Goal: Obtain resource: Download file/media

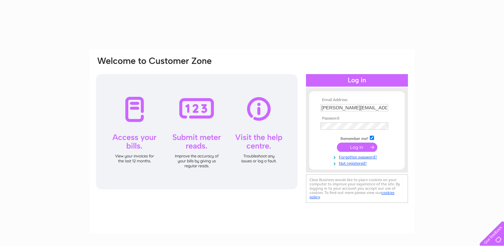
click at [371, 149] on input "submit" at bounding box center [357, 147] width 40 height 9
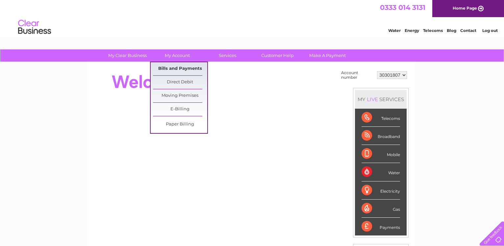
click at [191, 65] on link "Bills and Payments" at bounding box center [180, 68] width 54 height 13
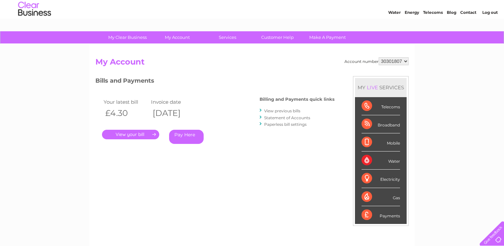
scroll to position [17, 0]
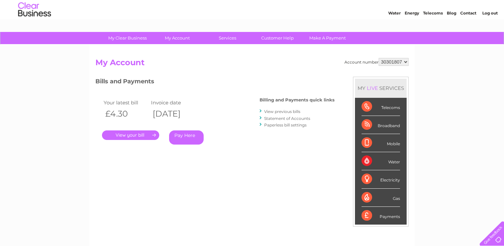
drag, startPoint x: 121, startPoint y: 113, endPoint x: 96, endPoint y: 111, distance: 25.1
click at [96, 111] on div "Your latest bill Invoice date £4.30 02/10/2024 . Pay Here" at bounding box center [167, 123] width 145 height 63
click at [170, 91] on div "Bills and Payments Billing and Payments quick links View previous bills Stateme…" at bounding box center [214, 115] width 239 height 77
click at [135, 132] on link "." at bounding box center [130, 135] width 57 height 10
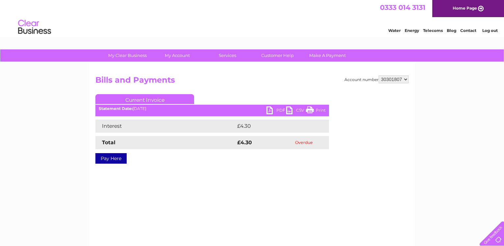
click at [270, 111] on link "PDF" at bounding box center [277, 111] width 20 height 10
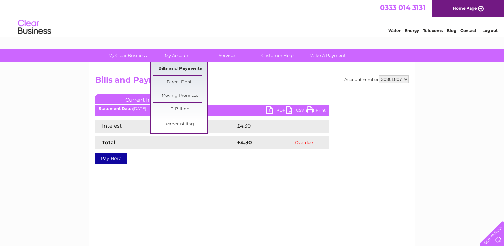
click at [168, 68] on link "Bills and Payments" at bounding box center [180, 68] width 54 height 13
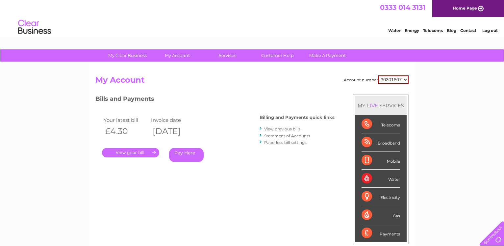
click at [288, 129] on link "View previous bills" at bounding box center [282, 128] width 36 height 5
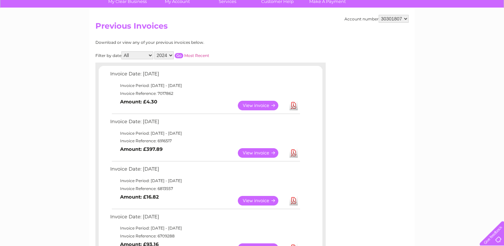
scroll to position [67, 0]
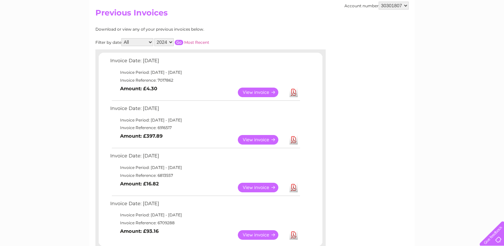
click at [296, 140] on link "Download" at bounding box center [294, 140] width 8 height 10
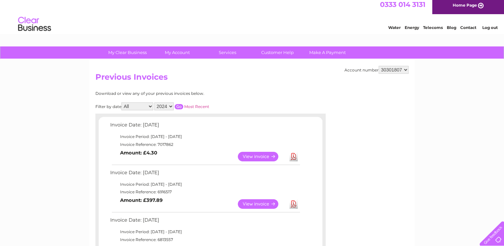
scroll to position [0, 0]
